Goal: Information Seeking & Learning: Check status

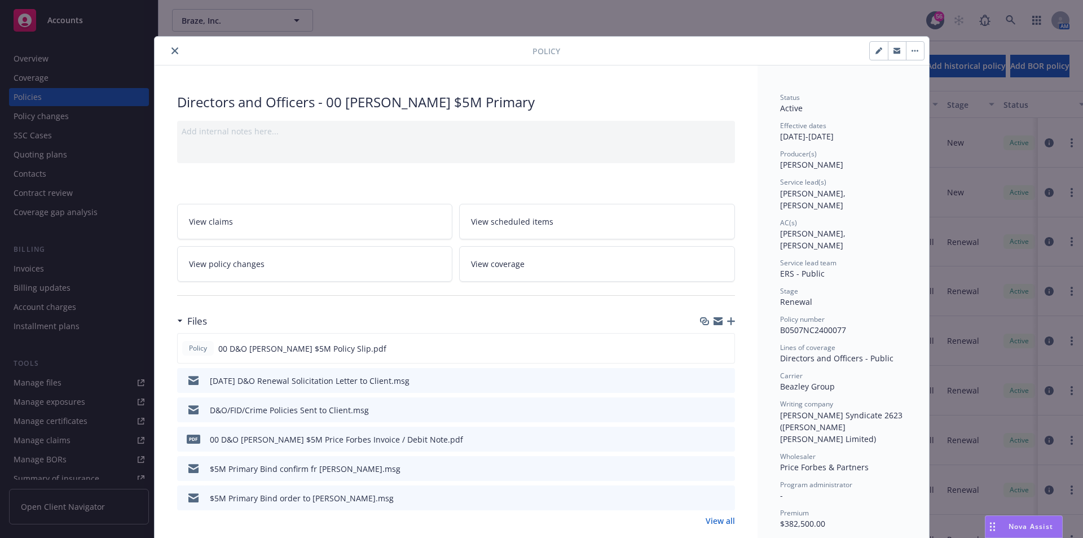
click at [172, 51] on icon "close" at bounding box center [175, 50] width 7 height 7
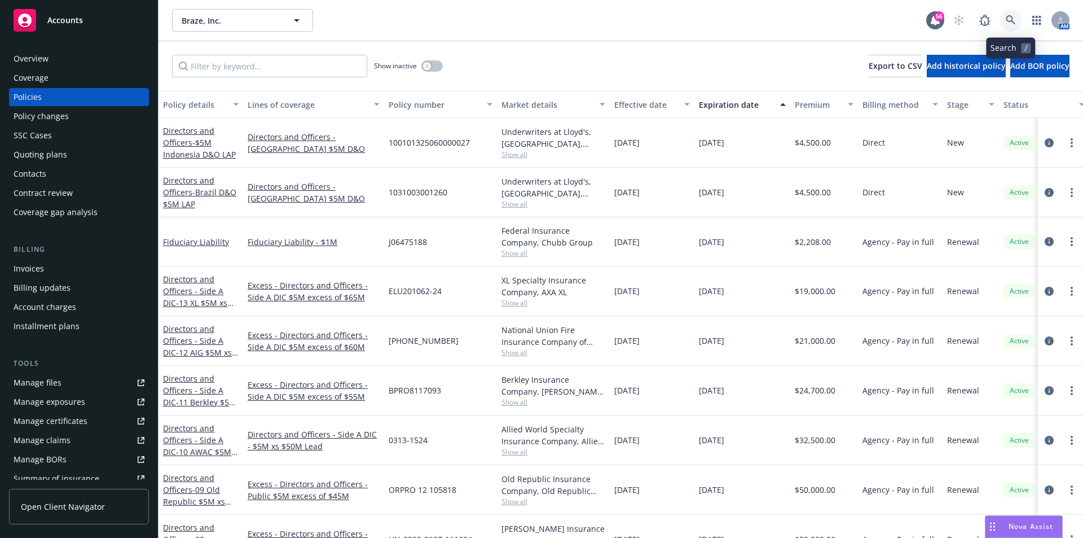
click at [1016, 23] on link at bounding box center [1011, 20] width 23 height 23
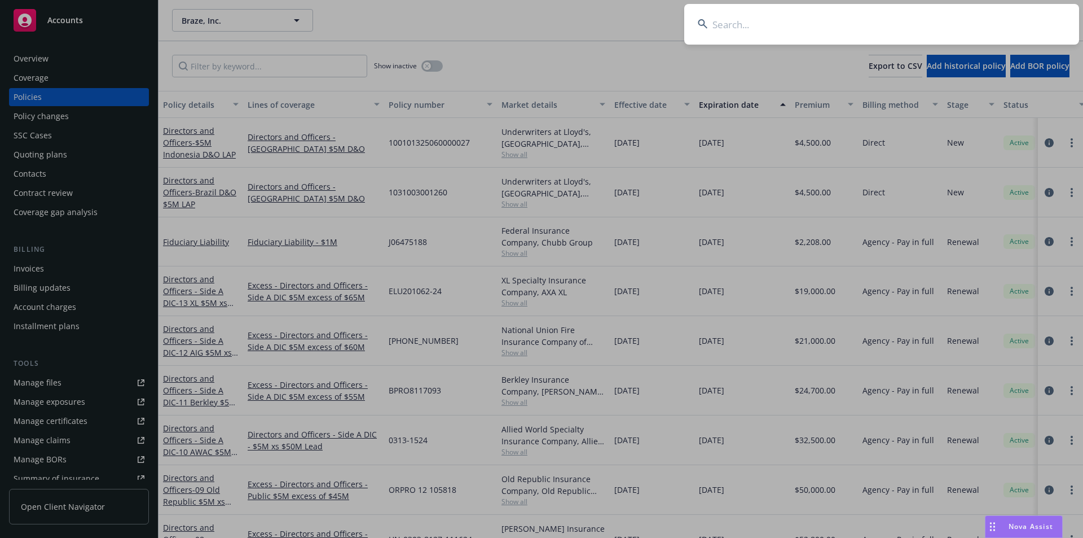
click at [840, 23] on input at bounding box center [881, 24] width 395 height 41
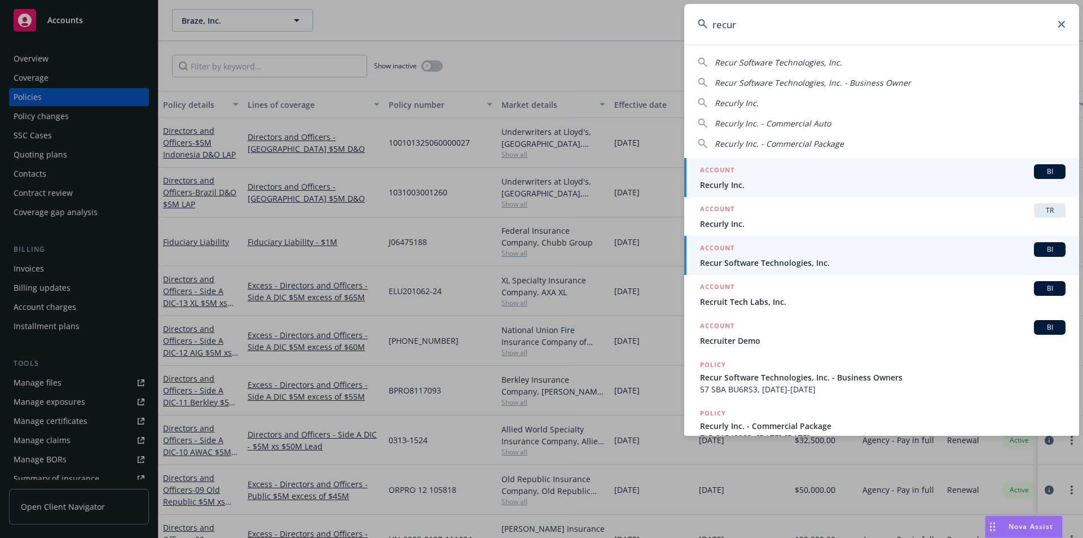
type input "recur"
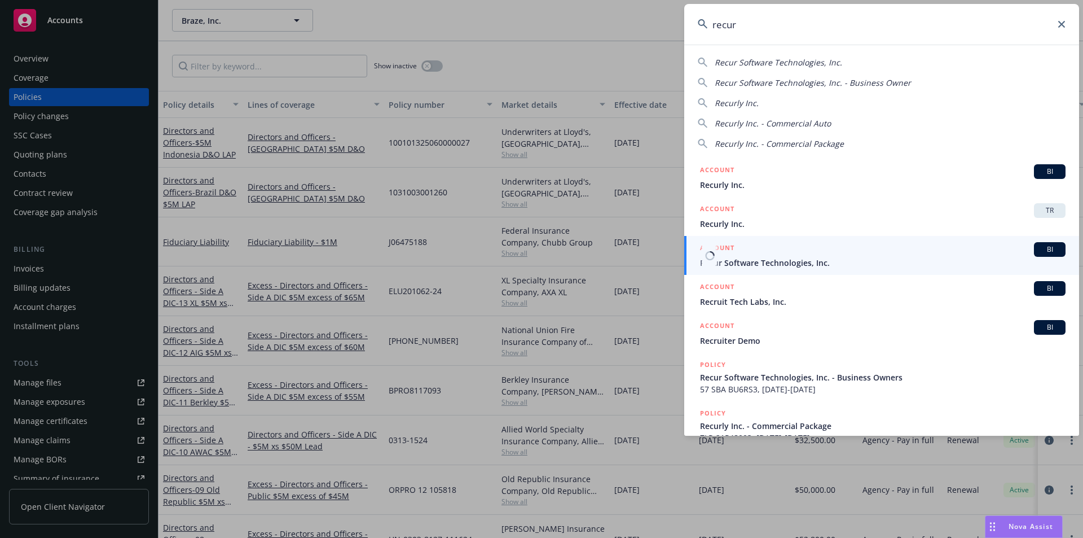
click at [822, 262] on span "Recur Software Technologies, Inc." at bounding box center [883, 263] width 366 height 12
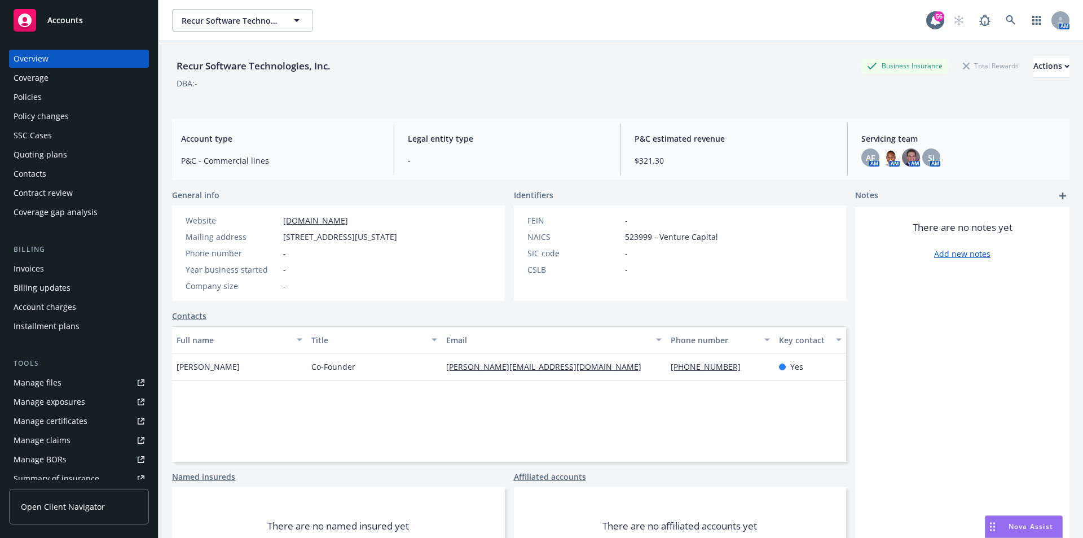
click at [38, 100] on div "Policies" at bounding box center [28, 97] width 28 height 18
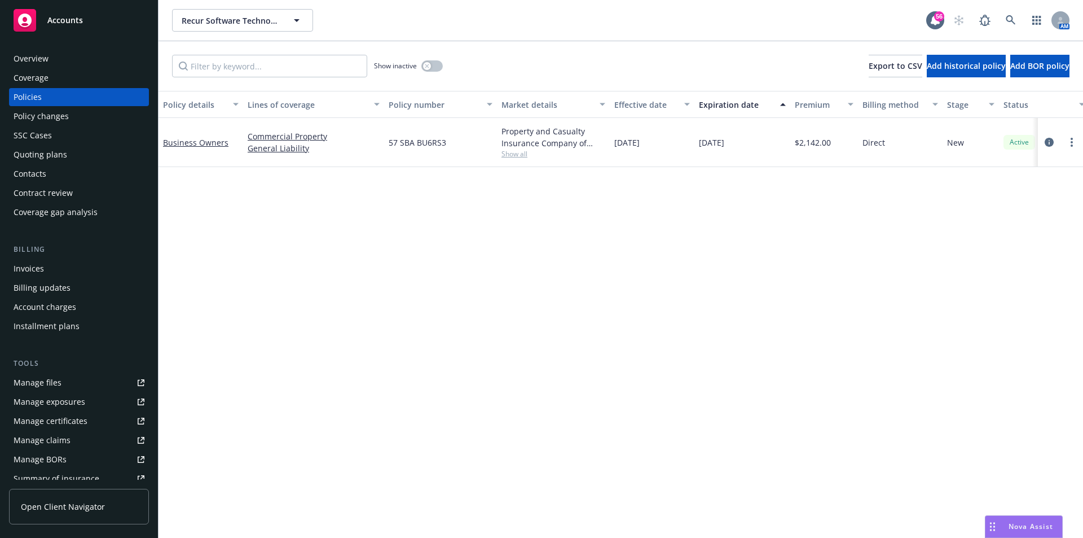
click at [20, 151] on div "Quoting plans" at bounding box center [41, 155] width 54 height 18
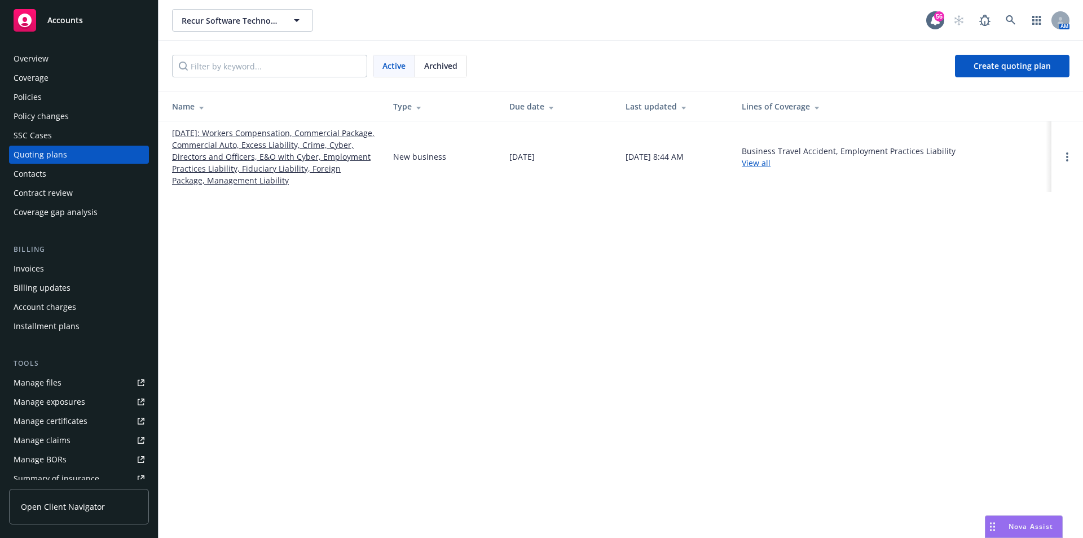
click at [233, 151] on link "[DATE]: Workers Compensation, Commercial Package, Commercial Auto, Excess Liabi…" at bounding box center [273, 156] width 203 height 59
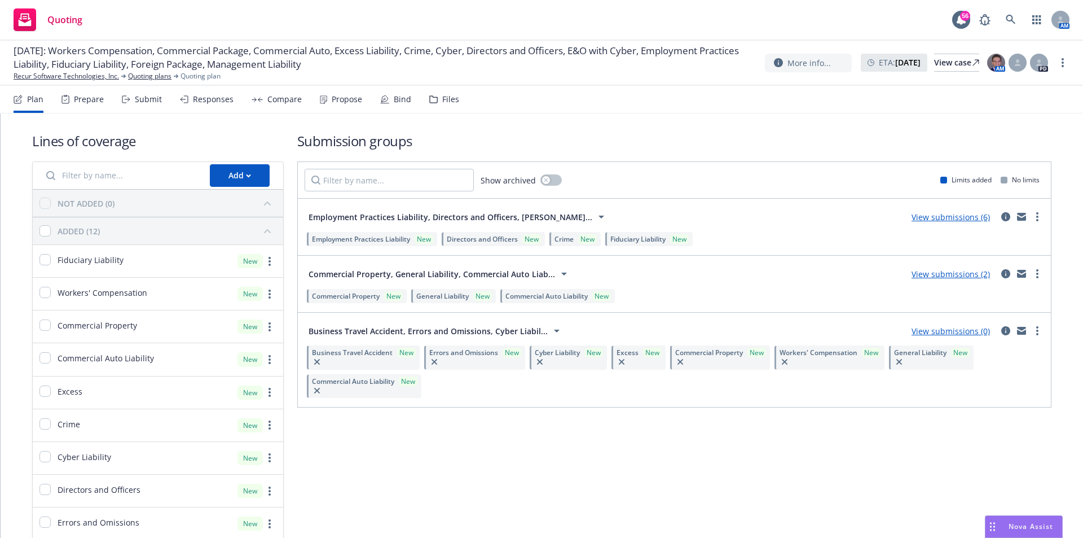
click at [936, 216] on link "View submissions (6)" at bounding box center [951, 217] width 78 height 11
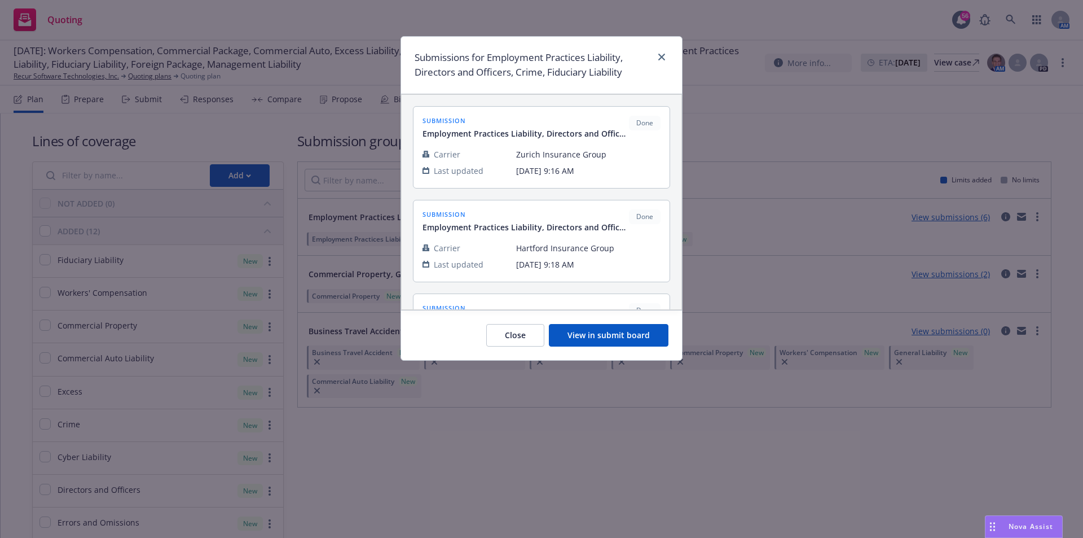
click at [633, 335] on button "View in submit board" at bounding box center [609, 335] width 120 height 23
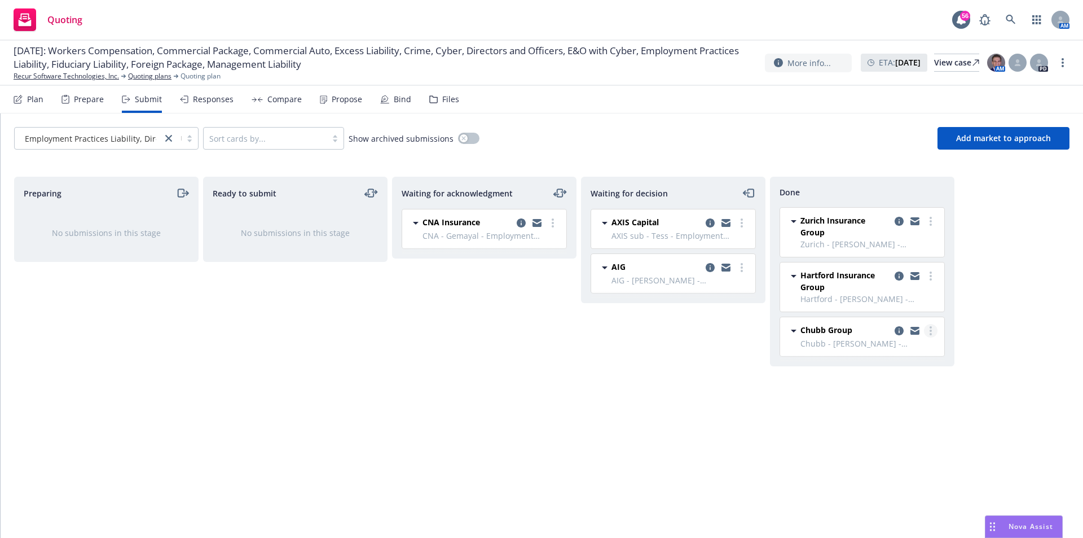
click at [933, 330] on link "more" at bounding box center [931, 331] width 14 height 14
click at [814, 327] on span "Chubb Group" at bounding box center [827, 330] width 52 height 12
click at [900, 331] on icon "copy logging email" at bounding box center [899, 330] width 9 height 9
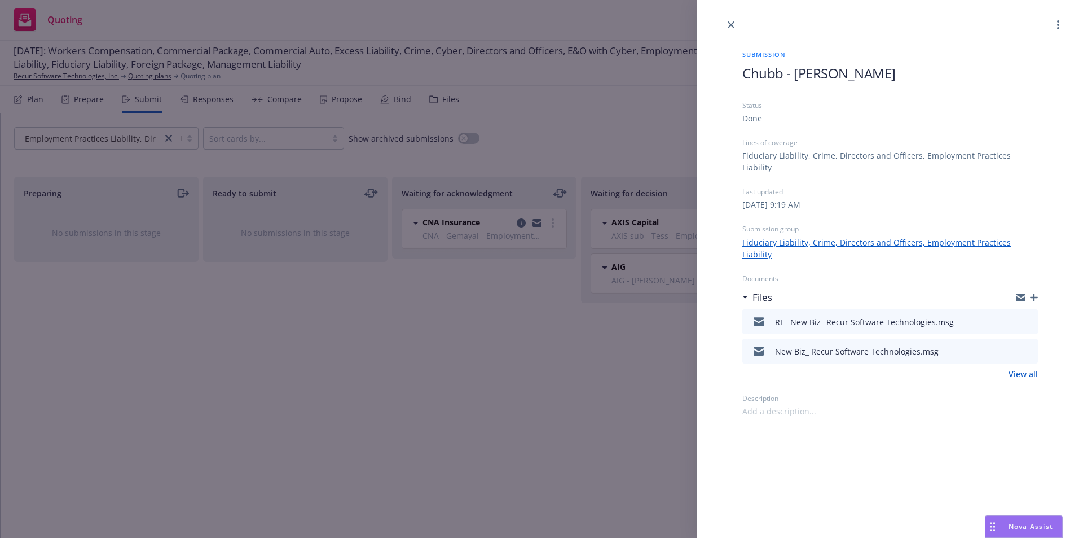
click at [1031, 317] on icon "preview file" at bounding box center [1027, 321] width 10 height 8
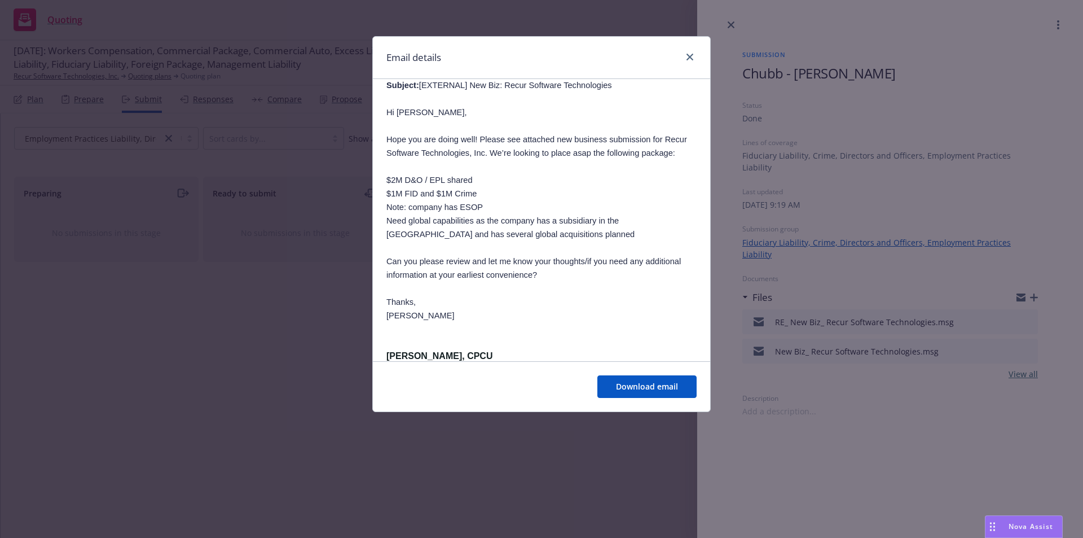
scroll to position [1072, 0]
click at [688, 62] on link "close" at bounding box center [690, 57] width 14 height 14
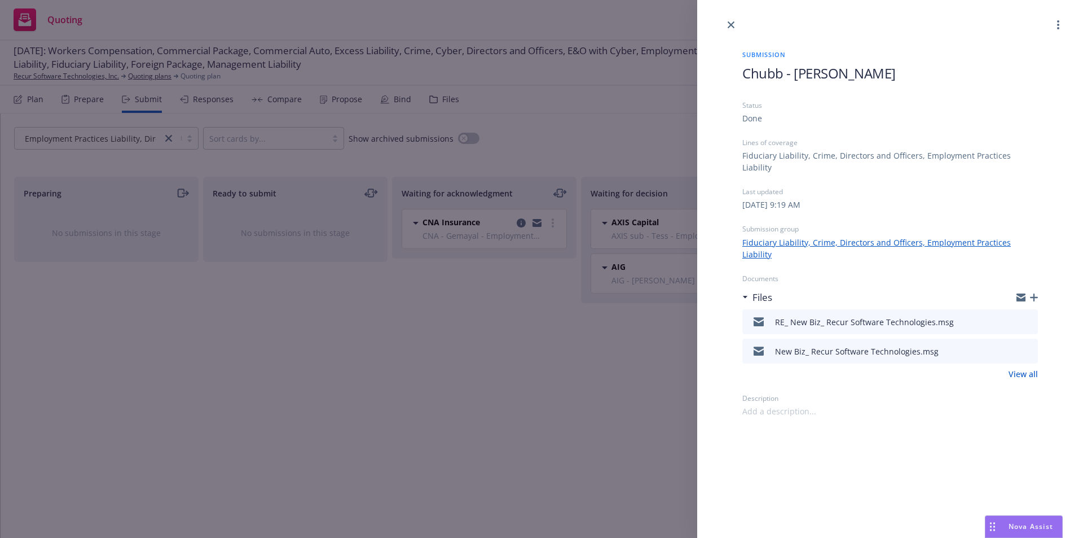
click at [1028, 346] on icon "preview file" at bounding box center [1027, 350] width 10 height 8
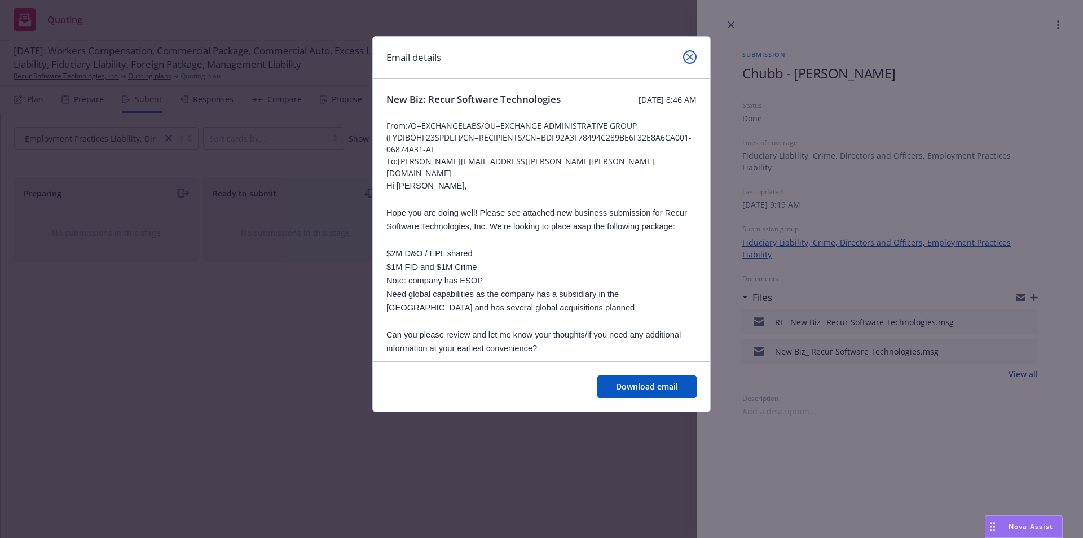
click at [691, 58] on icon "close" at bounding box center [690, 57] width 7 height 7
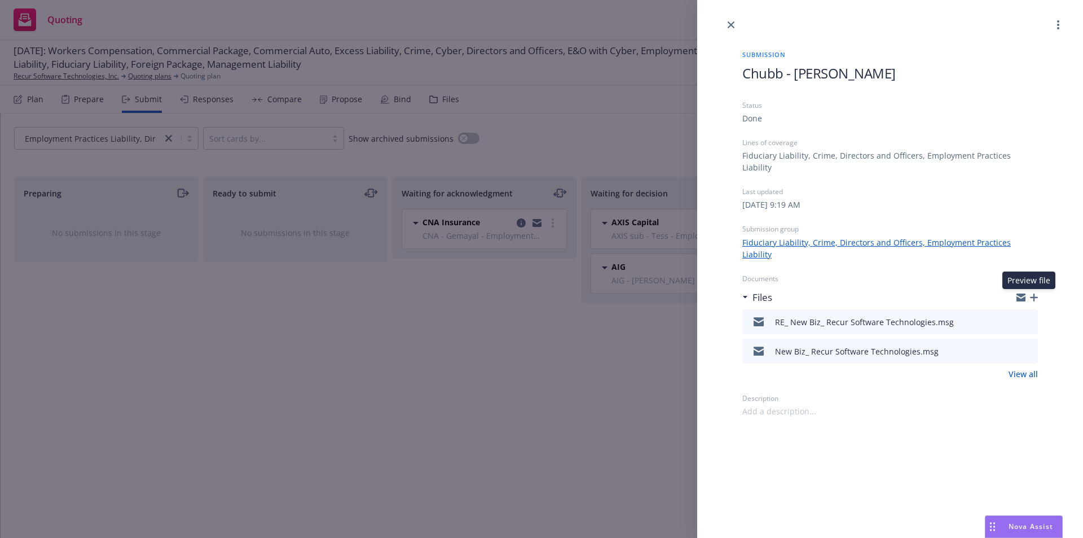
click at [1027, 317] on icon "preview file" at bounding box center [1027, 321] width 10 height 8
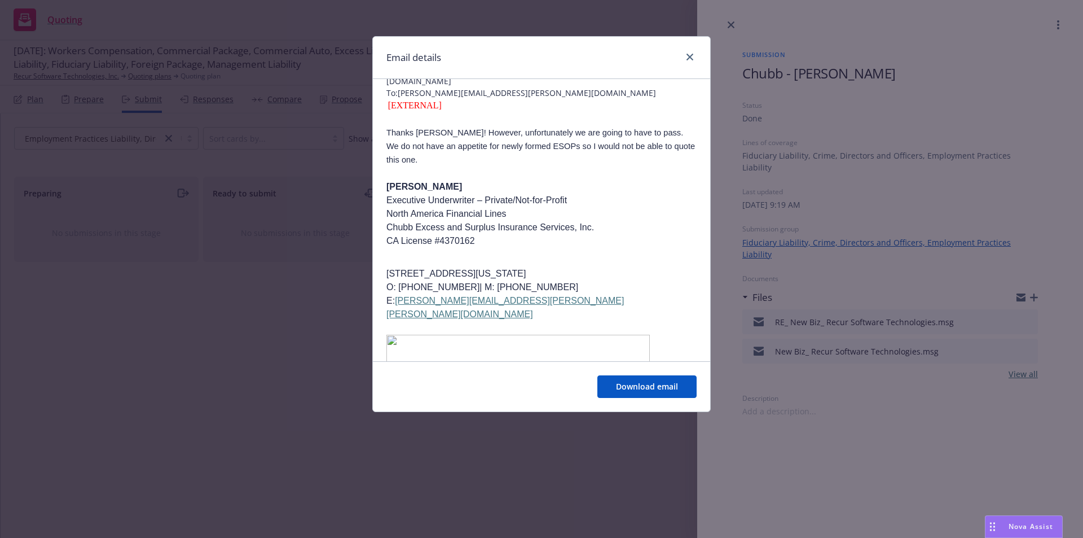
scroll to position [0, 0]
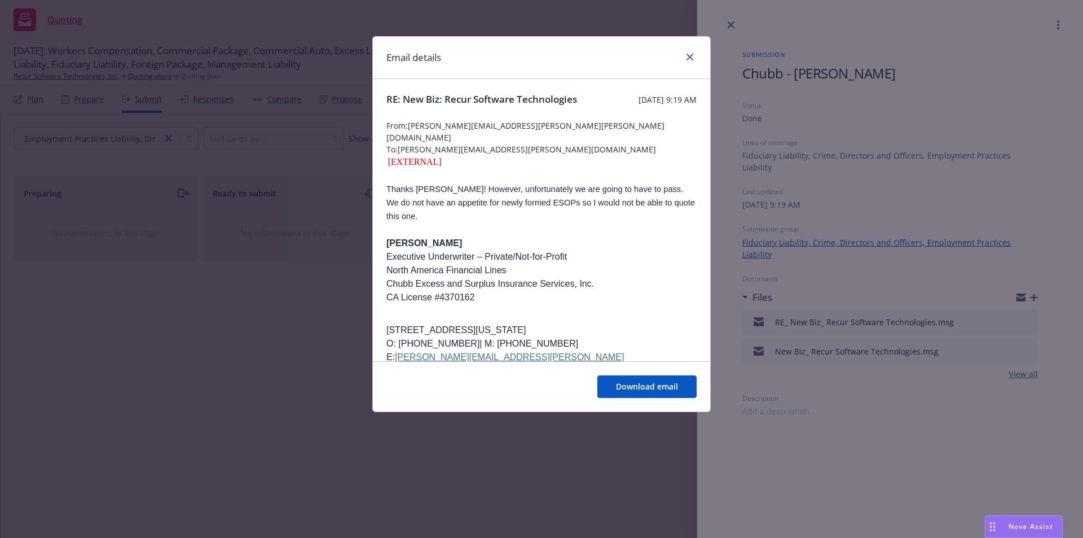
click at [697, 56] on div "Email details" at bounding box center [541, 58] width 337 height 42
click at [688, 56] on icon "close" at bounding box center [690, 57] width 7 height 7
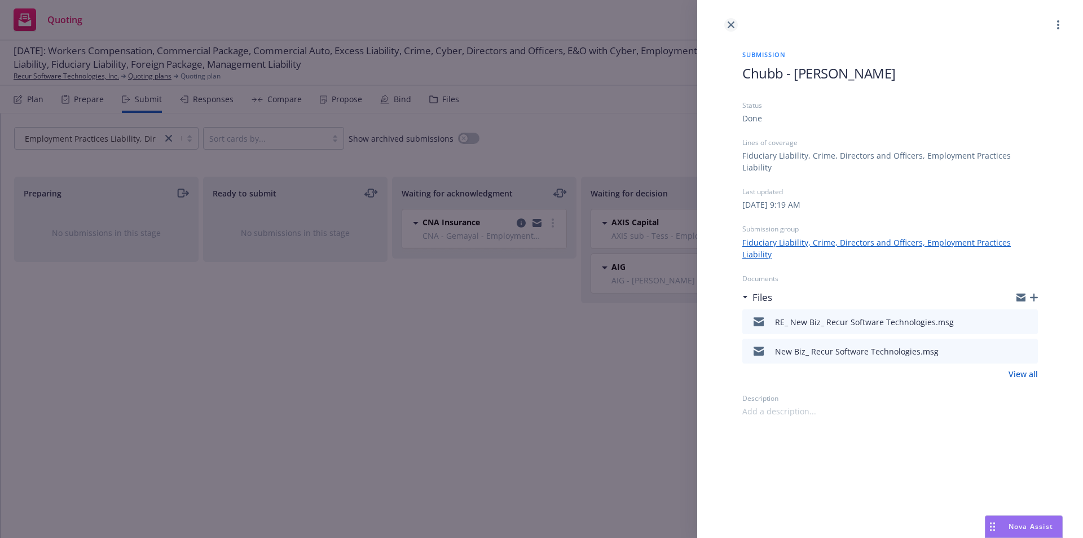
click at [728, 22] on icon "close" at bounding box center [731, 24] width 7 height 7
